Goal: Transaction & Acquisition: Purchase product/service

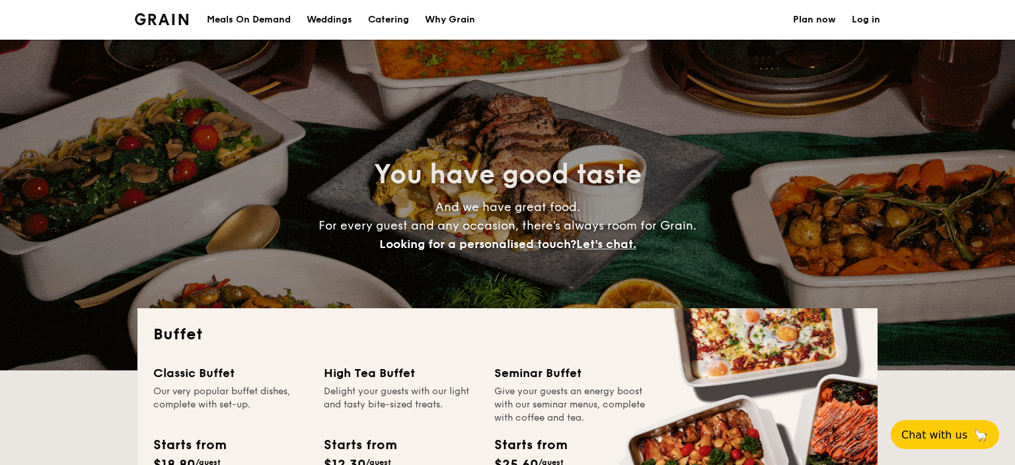
select select
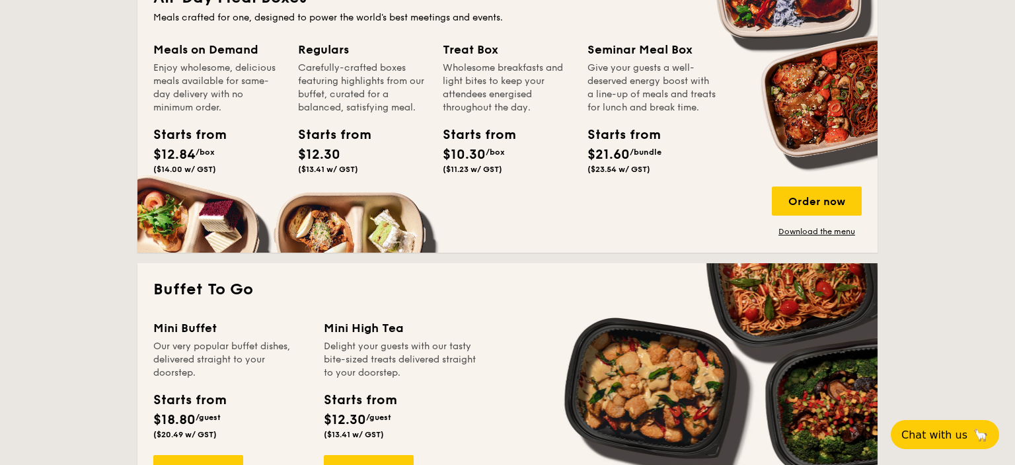
scroll to position [837, 0]
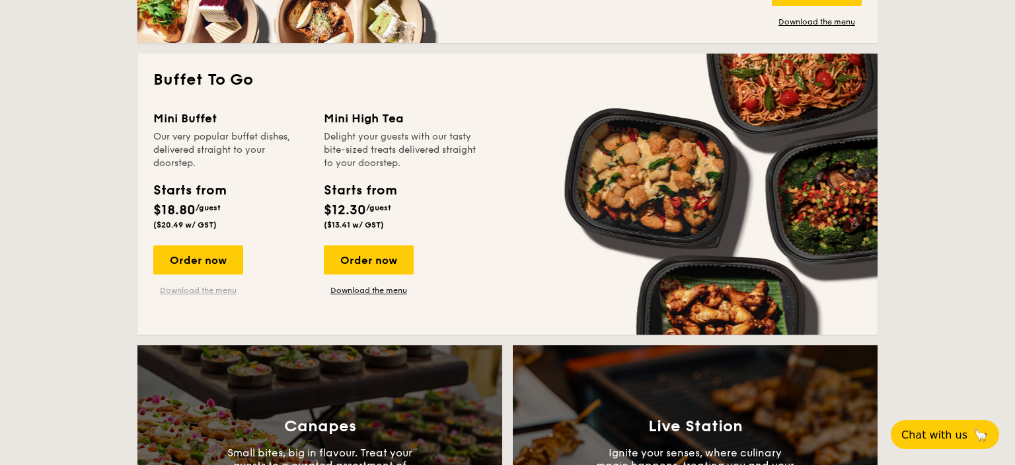
click at [211, 293] on link "Download the menu" at bounding box center [198, 290] width 90 height 11
click at [202, 256] on div "Order now" at bounding box center [198, 259] width 90 height 29
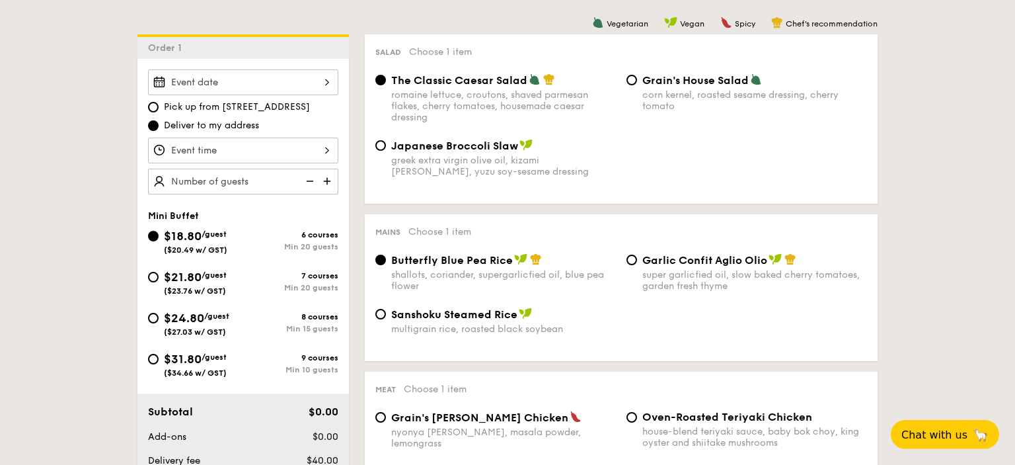
scroll to position [349, 0]
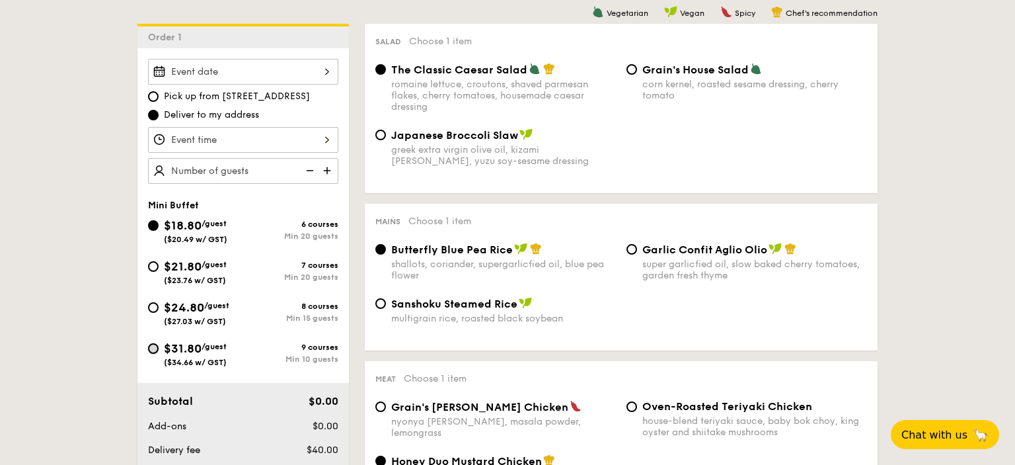
click at [153, 352] on input "$31.80 /guest ($34.66 w/ GST) 9 courses Min 10 guests" at bounding box center [153, 348] width 11 height 11
radio input "true"
radio input "false"
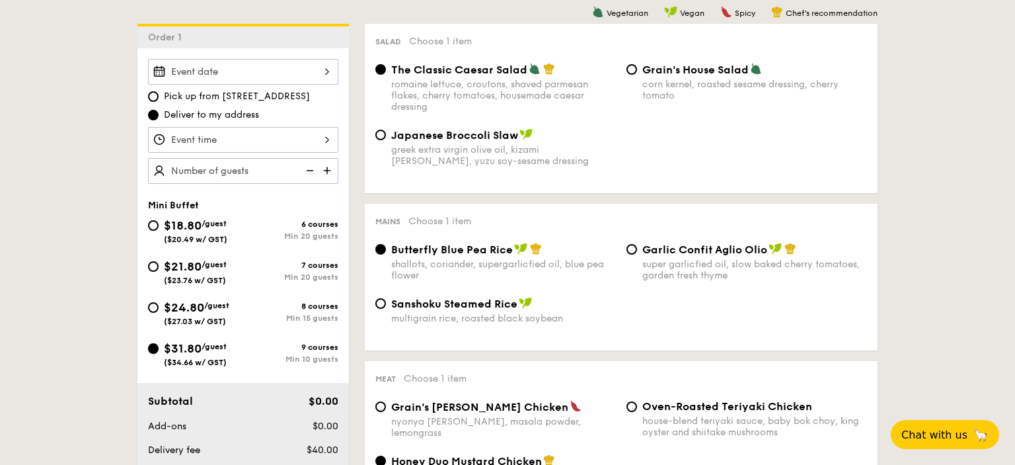
radio input "true"
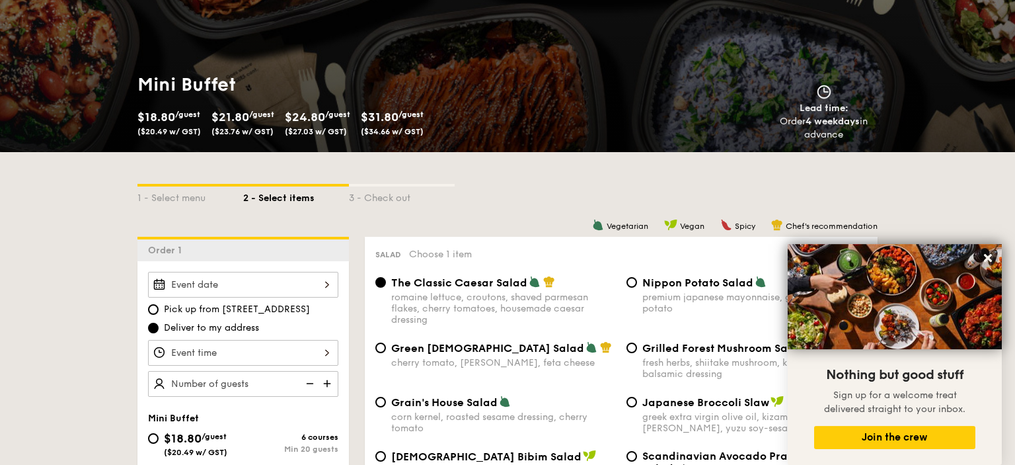
scroll to position [0, 0]
